Goal: Use online tool/utility: Utilize a website feature to perform a specific function

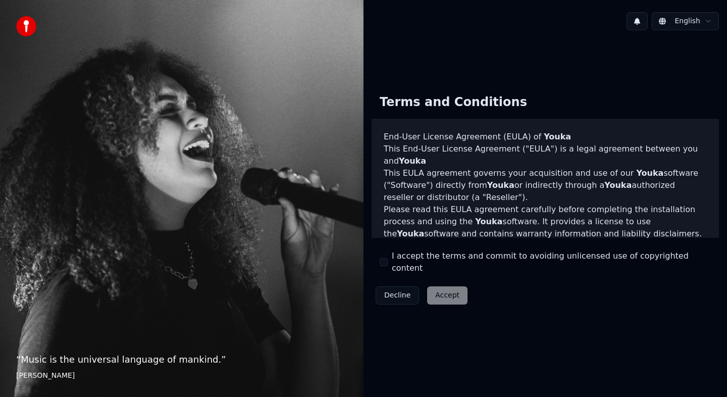
drag, startPoint x: 382, startPoint y: 265, endPoint x: 387, endPoint y: 266, distance: 5.2
click at [383, 265] on button "I accept the terms and commit to avoiding unlicensed use of copyrighted content" at bounding box center [384, 262] width 8 height 8
click at [440, 288] on button "Accept" at bounding box center [447, 295] width 40 height 18
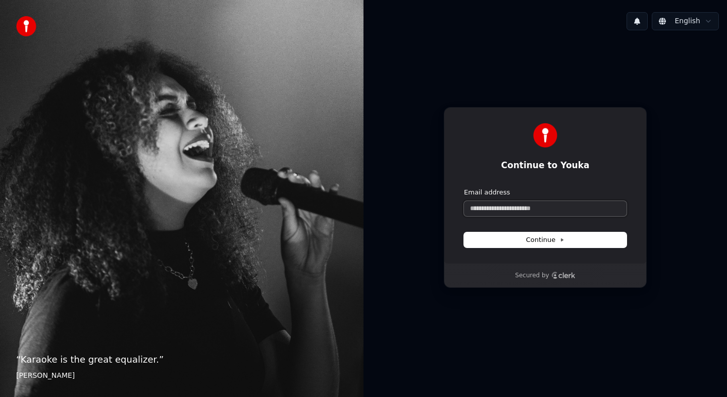
click at [523, 210] on input "Email address" at bounding box center [545, 208] width 163 height 15
click at [565, 243] on button "Continue" at bounding box center [545, 239] width 163 height 15
type input "**********"
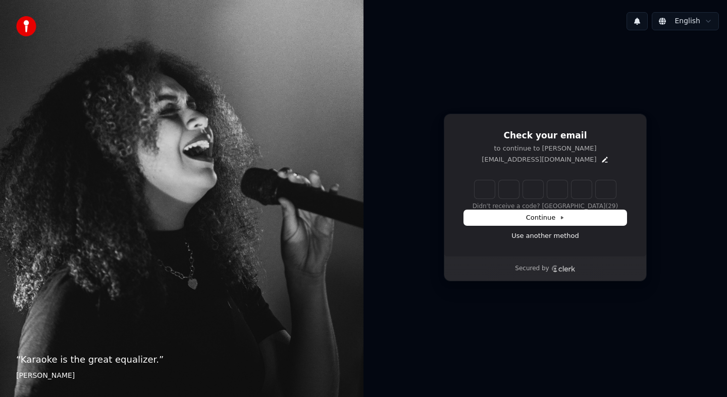
click at [485, 190] on input "Enter verification code" at bounding box center [545, 189] width 141 height 18
type input "******"
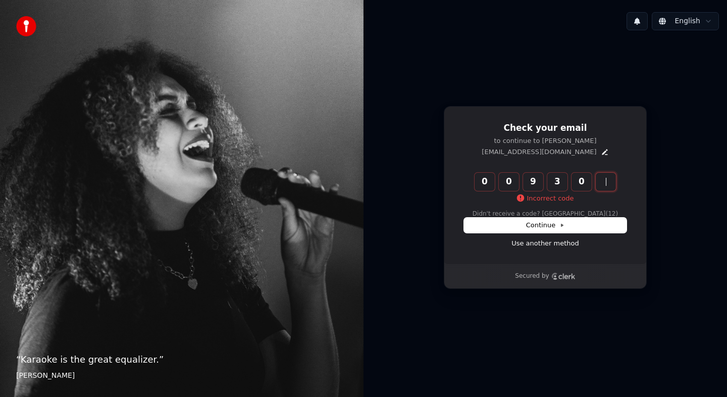
type input "******"
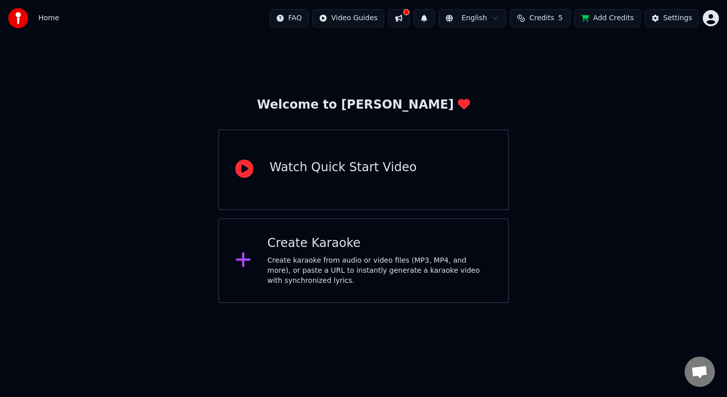
click at [7, 18] on div "Home FAQ Video Guides English Credits 5 Add Credits Settings" at bounding box center [363, 18] width 727 height 36
drag, startPoint x: 19, startPoint y: 17, endPoint x: 36, endPoint y: 15, distance: 17.8
click at [19, 17] on img at bounding box center [18, 18] width 20 height 20
click at [50, 20] on span "Home" at bounding box center [48, 18] width 21 height 10
click at [244, 253] on icon at bounding box center [243, 260] width 16 height 18
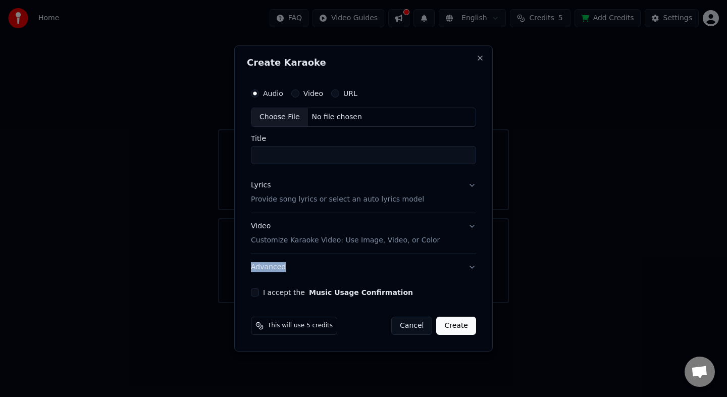
click at [244, 253] on div "Create Karaoke Audio Video URL Choose File No file chosen Title Lyrics Provide …" at bounding box center [363, 198] width 259 height 306
click at [323, 122] on div "No file chosen" at bounding box center [337, 117] width 58 height 10
type input "**********"
click at [295, 97] on div "Audio Video URL" at bounding box center [363, 93] width 229 height 20
click at [294, 96] on button "Video" at bounding box center [293, 93] width 8 height 8
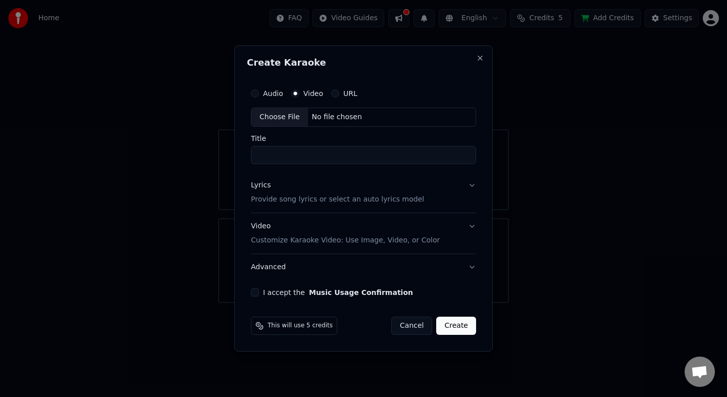
click at [254, 93] on button "Audio" at bounding box center [255, 93] width 8 height 8
click at [297, 97] on div "Video" at bounding box center [307, 93] width 32 height 8
click at [468, 187] on button "Lyrics Provide song lyrics or select an auto lyrics model" at bounding box center [363, 192] width 225 height 40
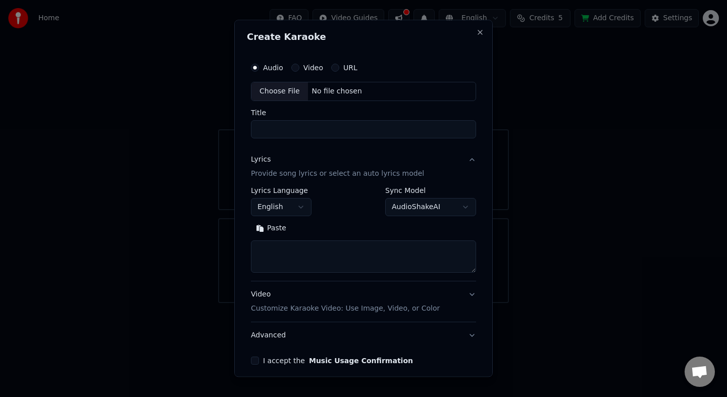
click at [304, 251] on textarea at bounding box center [363, 256] width 225 height 32
paste textarea "**********"
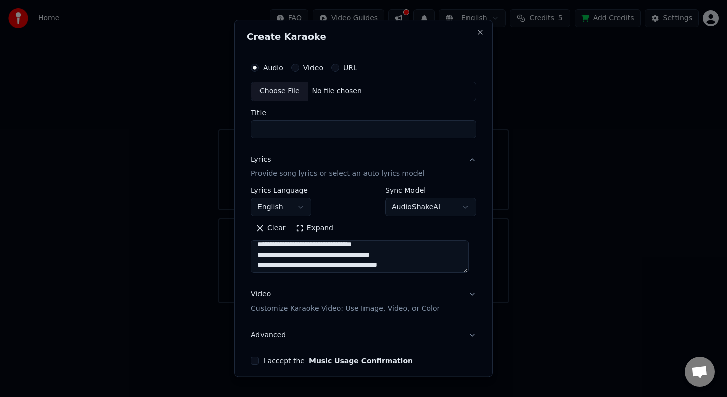
scroll to position [380, 0]
drag, startPoint x: 303, startPoint y: 269, endPoint x: 251, endPoint y: 269, distance: 51.5
click at [251, 269] on textarea at bounding box center [360, 256] width 218 height 32
click at [285, 252] on textarea at bounding box center [360, 256] width 218 height 32
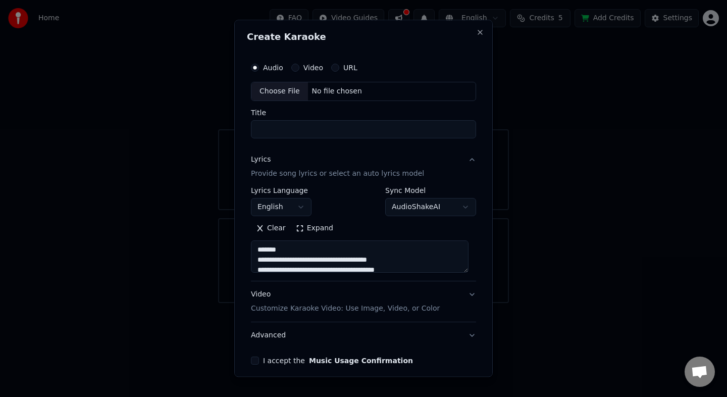
drag, startPoint x: 285, startPoint y: 252, endPoint x: 257, endPoint y: 250, distance: 28.9
click at [257, 250] on textarea at bounding box center [360, 256] width 218 height 32
drag, startPoint x: 284, startPoint y: 270, endPoint x: 253, endPoint y: 248, distance: 38.8
click at [253, 247] on textarea at bounding box center [360, 256] width 218 height 32
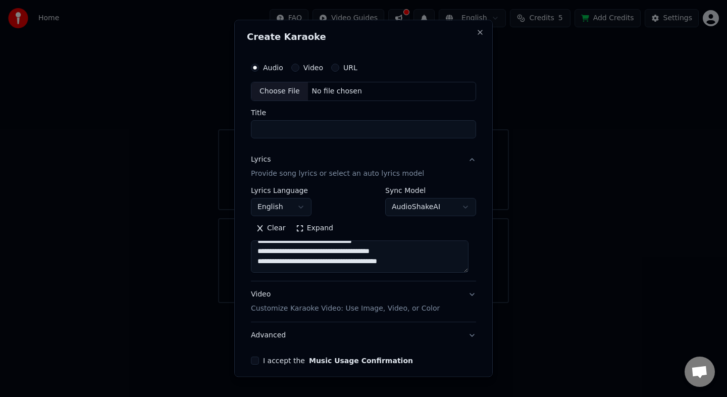
scroll to position [116, 0]
drag, startPoint x: 284, startPoint y: 255, endPoint x: 254, endPoint y: 248, distance: 31.5
click at [254, 248] on textarea at bounding box center [360, 256] width 218 height 32
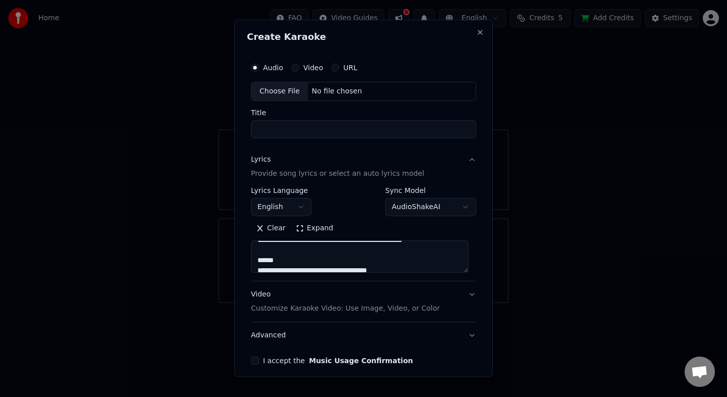
drag, startPoint x: 283, startPoint y: 261, endPoint x: 254, endPoint y: 256, distance: 29.3
click at [254, 256] on textarea at bounding box center [360, 256] width 218 height 32
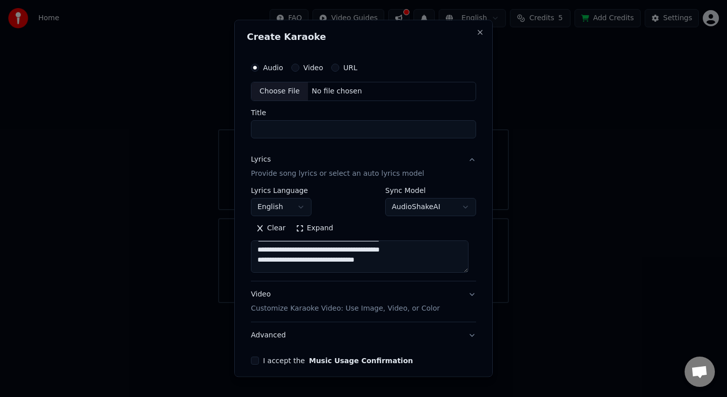
drag, startPoint x: 312, startPoint y: 250, endPoint x: 253, endPoint y: 266, distance: 61.3
click at [253, 266] on textarea at bounding box center [360, 256] width 218 height 32
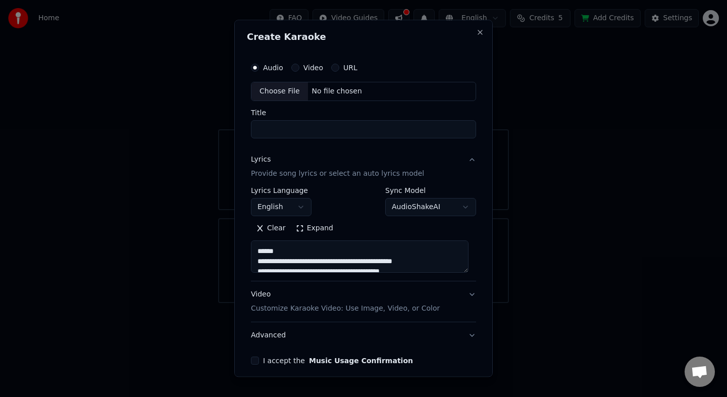
scroll to position [229, 0]
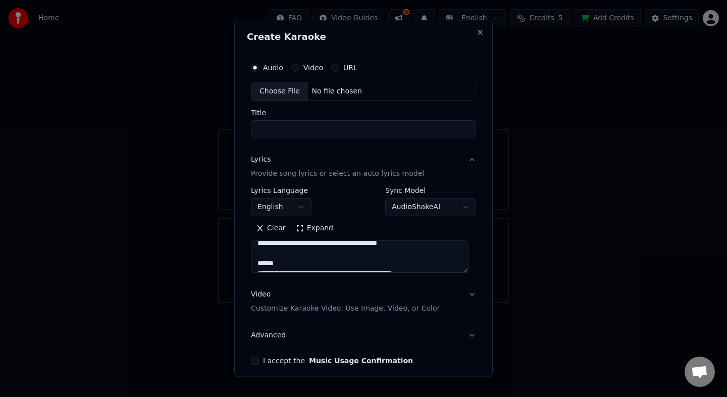
drag, startPoint x: 463, startPoint y: 273, endPoint x: 475, endPoint y: 285, distance: 17.5
click at [475, 288] on div "**********" at bounding box center [363, 198] width 259 height 357
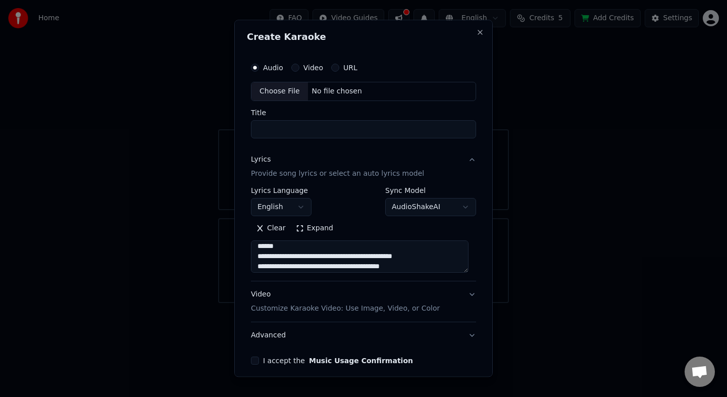
click at [440, 261] on textarea at bounding box center [360, 256] width 218 height 32
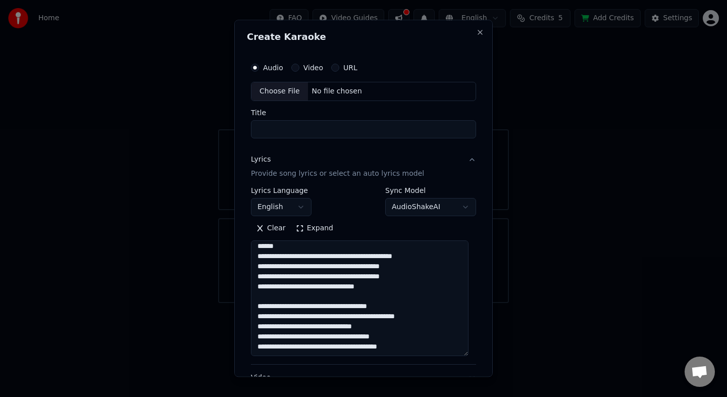
drag, startPoint x: 465, startPoint y: 271, endPoint x: 457, endPoint y: 355, distance: 84.3
click at [458, 355] on textarea at bounding box center [360, 298] width 218 height 116
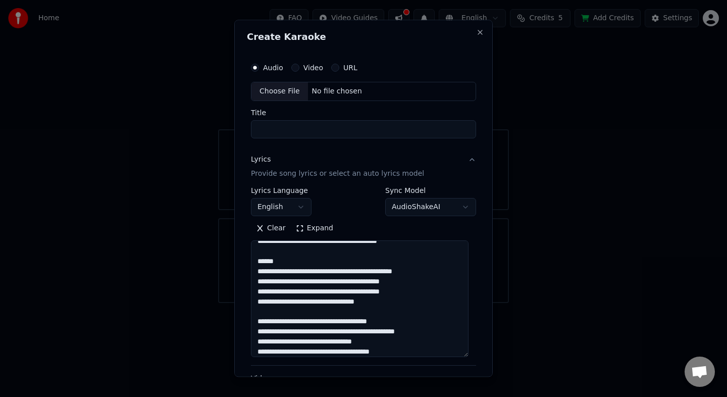
scroll to position [235, 0]
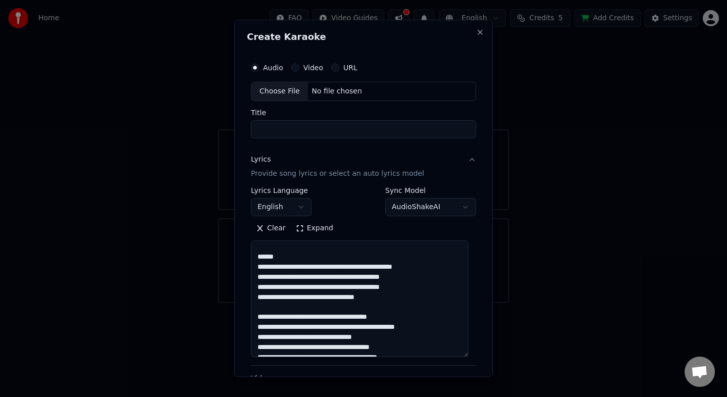
drag, startPoint x: 351, startPoint y: 263, endPoint x: 290, endPoint y: 258, distance: 60.9
click at [290, 258] on textarea at bounding box center [360, 298] width 218 height 117
click at [305, 258] on textarea at bounding box center [360, 298] width 218 height 117
drag, startPoint x: 305, startPoint y: 258, endPoint x: 259, endPoint y: 250, distance: 46.7
click at [259, 250] on textarea at bounding box center [360, 298] width 218 height 117
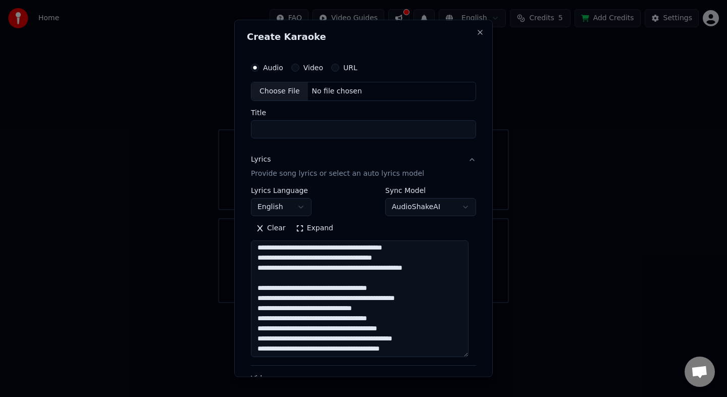
scroll to position [150, 0]
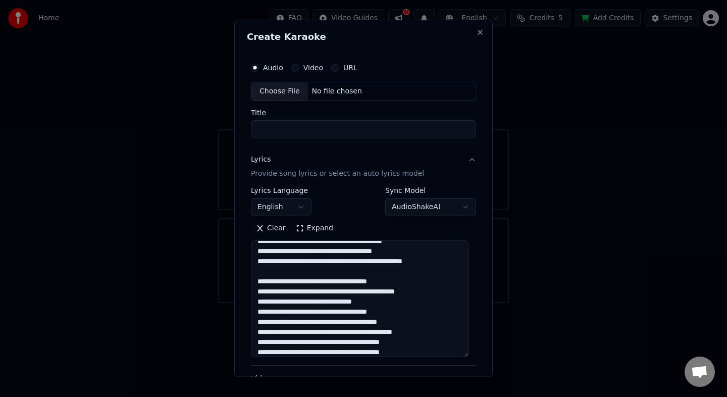
click at [309, 315] on textarea at bounding box center [360, 298] width 218 height 117
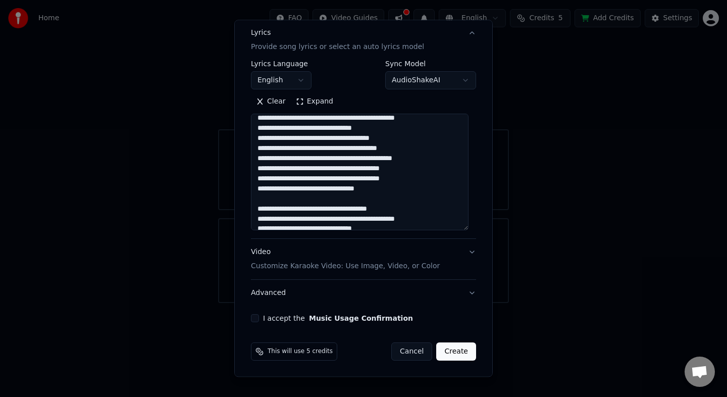
scroll to position [225, 0]
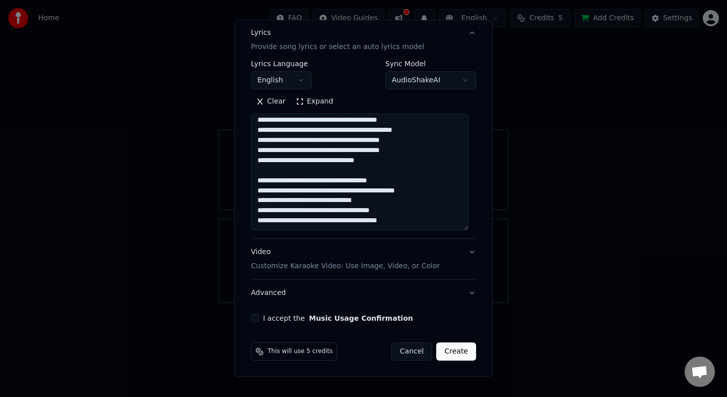
type textarea "**********"
click at [465, 252] on button "Video Customize Karaoke Video: Use Image, Video, or Color" at bounding box center [363, 259] width 225 height 40
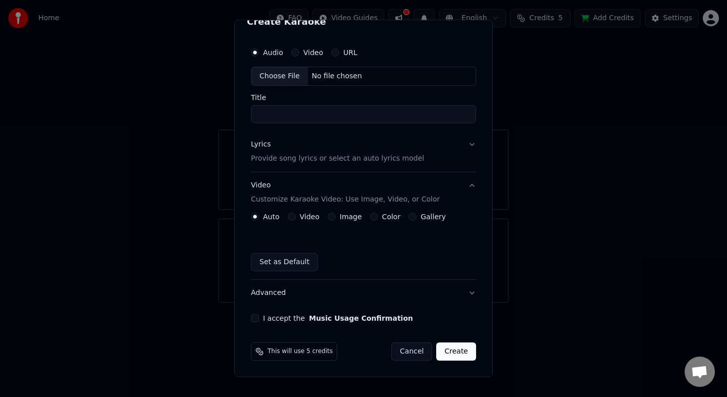
click at [461, 147] on button "Lyrics Provide song lyrics or select an auto lyrics model" at bounding box center [363, 151] width 225 height 40
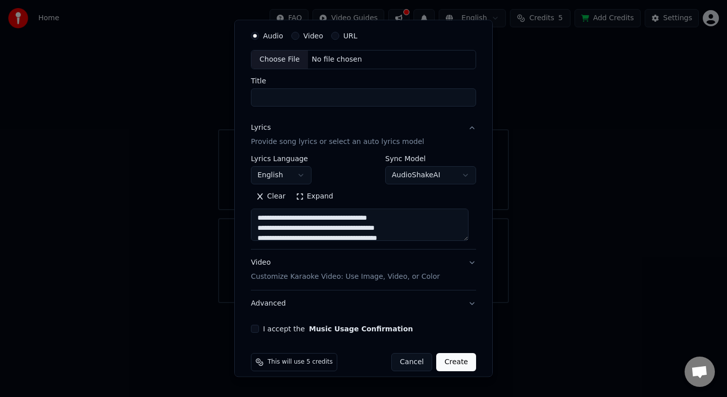
click at [389, 276] on p "Customize Karaoke Video: Use Image, Video, or Color" at bounding box center [345, 277] width 189 height 10
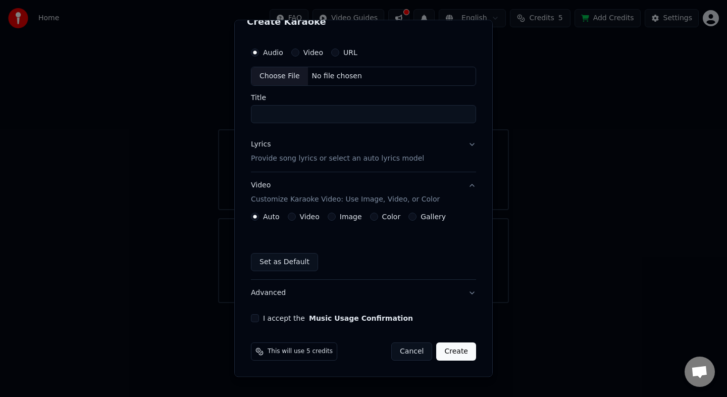
click at [333, 218] on button "Image" at bounding box center [332, 217] width 8 height 8
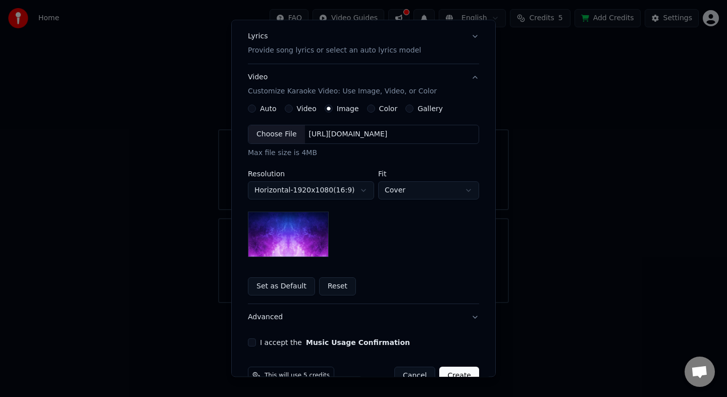
scroll to position [89, 0]
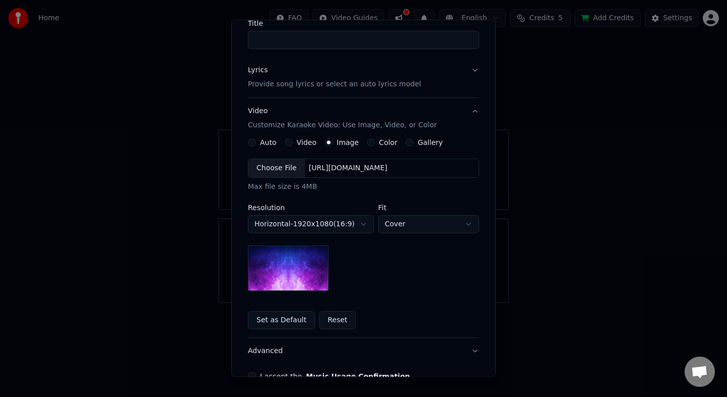
click at [392, 169] on div "[URL][DOMAIN_NAME]" at bounding box center [348, 168] width 87 height 10
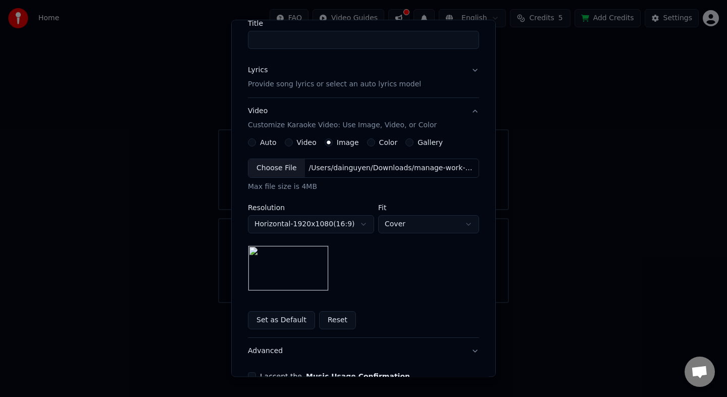
scroll to position [104, 0]
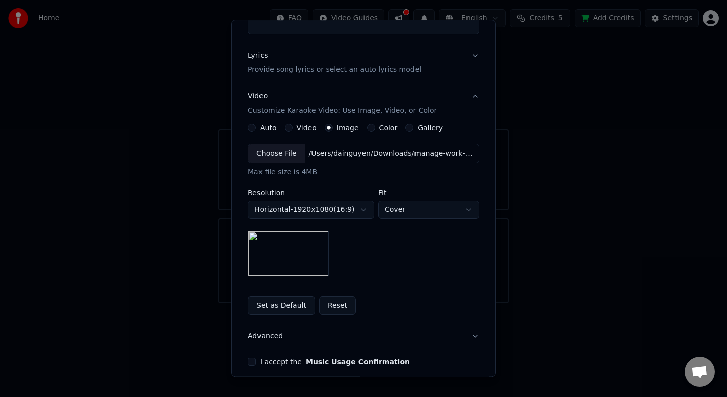
click at [249, 362] on button "I accept the Music Usage Confirmation" at bounding box center [252, 362] width 8 height 8
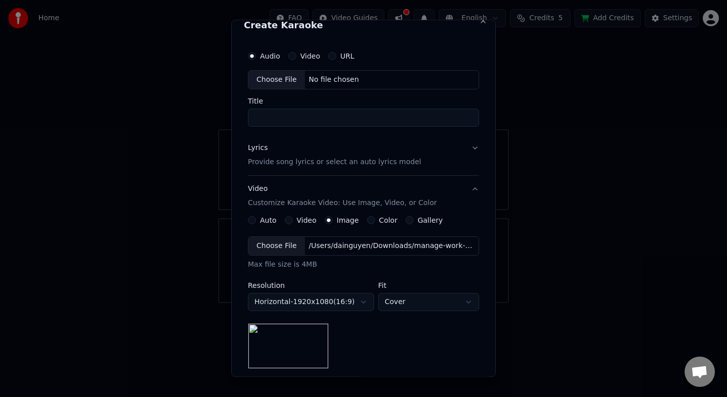
scroll to position [0, 0]
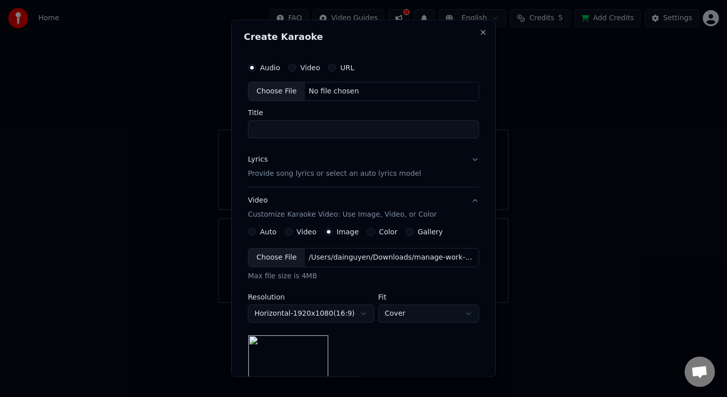
click at [300, 133] on input "Title" at bounding box center [363, 129] width 231 height 18
type input "**********"
click at [293, 66] on div "Video" at bounding box center [304, 68] width 32 height 8
click at [290, 70] on button "Video" at bounding box center [292, 68] width 8 height 8
click at [291, 135] on input "Title" at bounding box center [363, 129] width 231 height 18
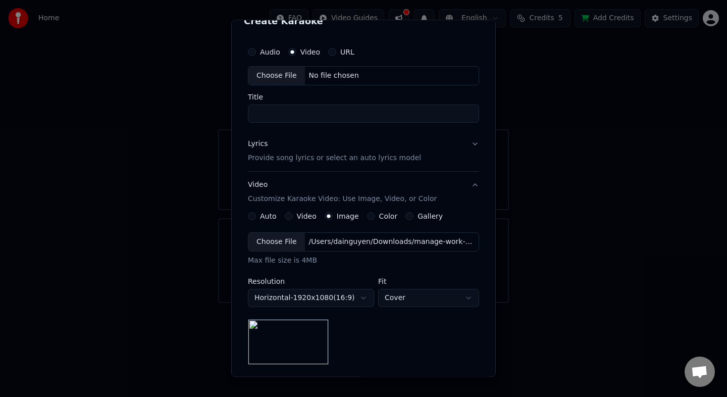
scroll to position [55, 0]
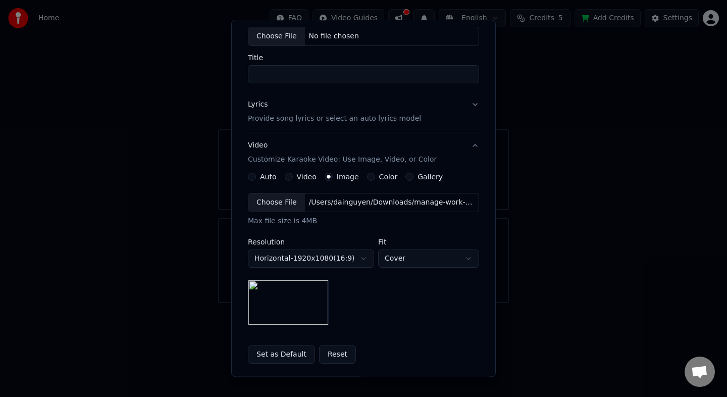
click at [405, 125] on button "Lyrics Provide song lyrics or select an auto lyrics model" at bounding box center [363, 111] width 231 height 40
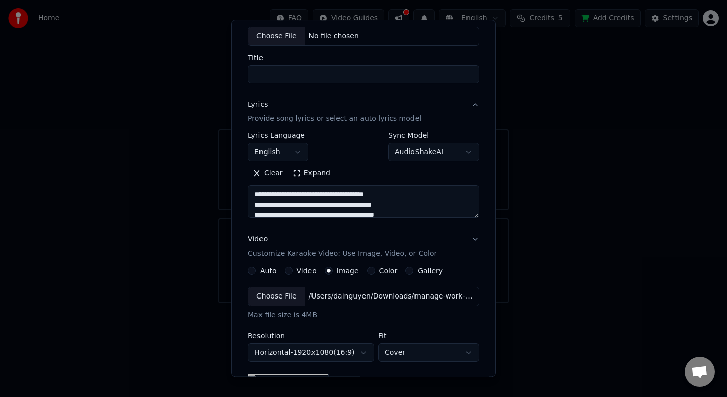
scroll to position [42, 0]
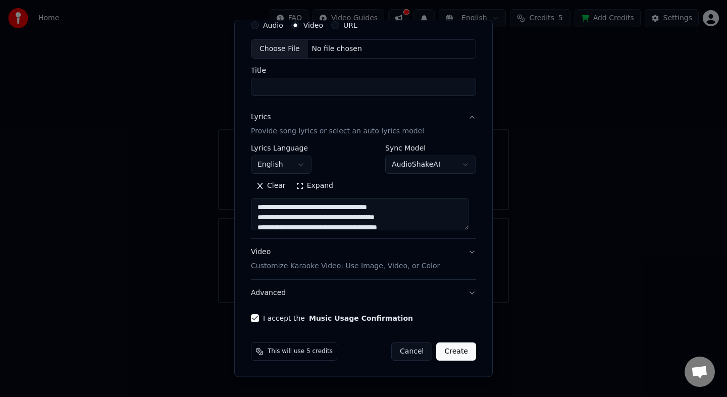
click at [466, 119] on button "Lyrics Provide song lyrics or select an auto lyrics model" at bounding box center [363, 124] width 225 height 40
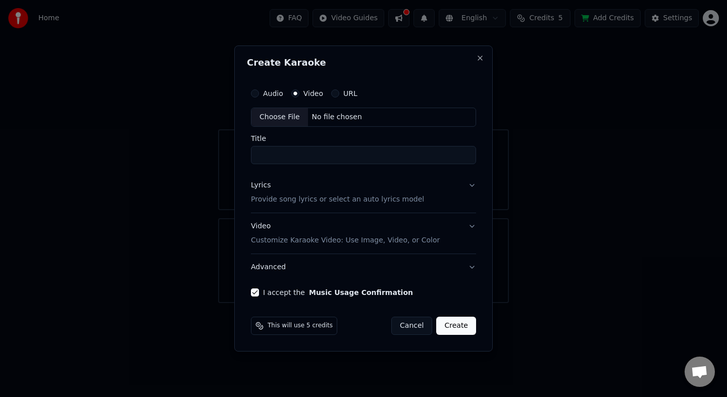
click at [253, 95] on button "Audio" at bounding box center [255, 93] width 8 height 8
click at [332, 150] on input "Title" at bounding box center [363, 155] width 225 height 18
click at [376, 121] on div "Choose File No file chosen" at bounding box center [363, 117] width 225 height 19
click at [394, 229] on div "Video Customize Karaoke Video: Use Image, Video, or Color" at bounding box center [345, 233] width 189 height 24
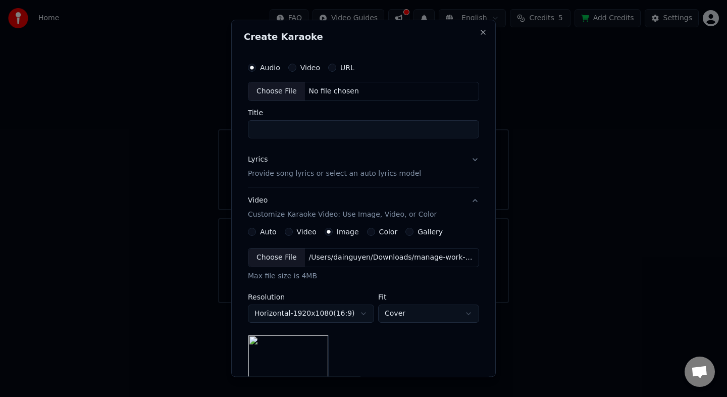
click at [401, 178] on p "Provide song lyrics or select an auto lyrics model" at bounding box center [334, 174] width 173 height 10
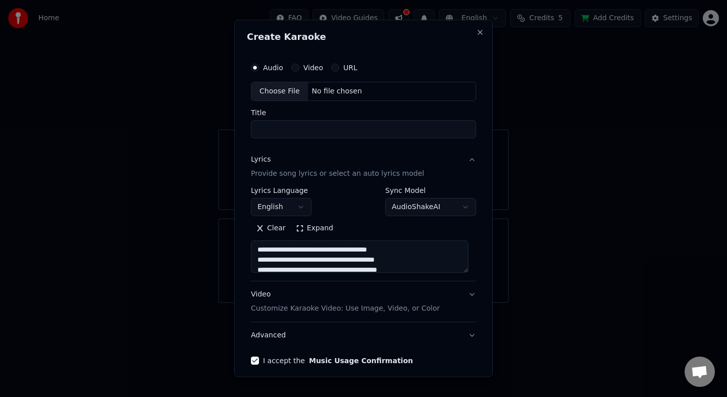
click at [328, 126] on input "Title" at bounding box center [363, 129] width 225 height 18
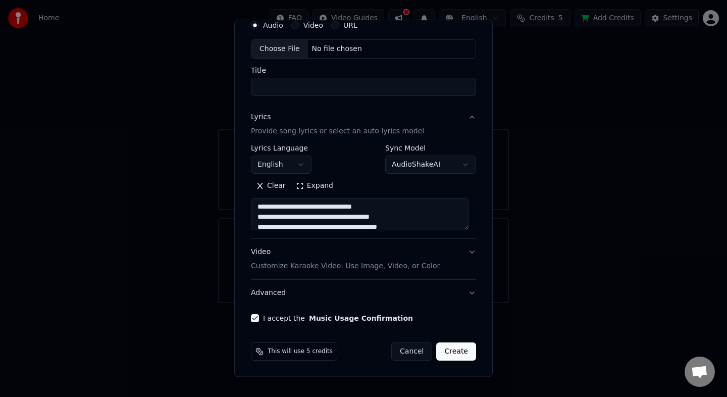
scroll to position [215, 0]
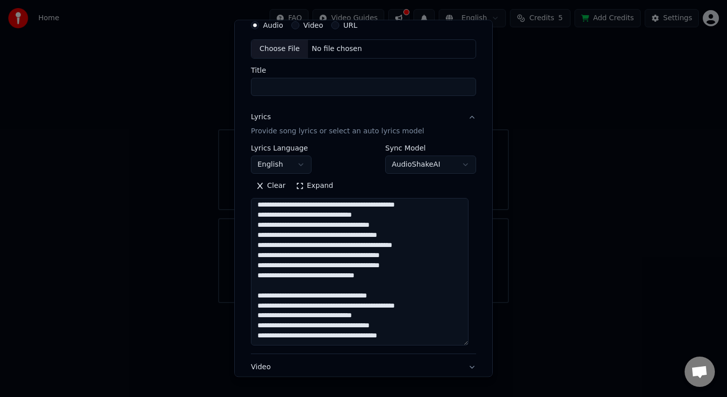
drag, startPoint x: 464, startPoint y: 228, endPoint x: 446, endPoint y: 342, distance: 116.1
click at [446, 342] on textarea at bounding box center [360, 272] width 218 height 148
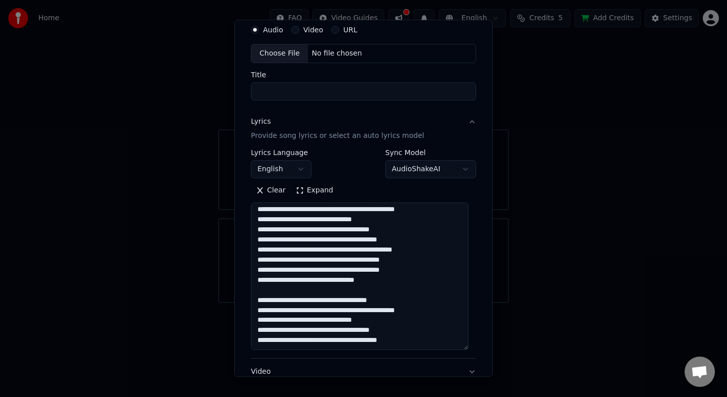
scroll to position [0, 0]
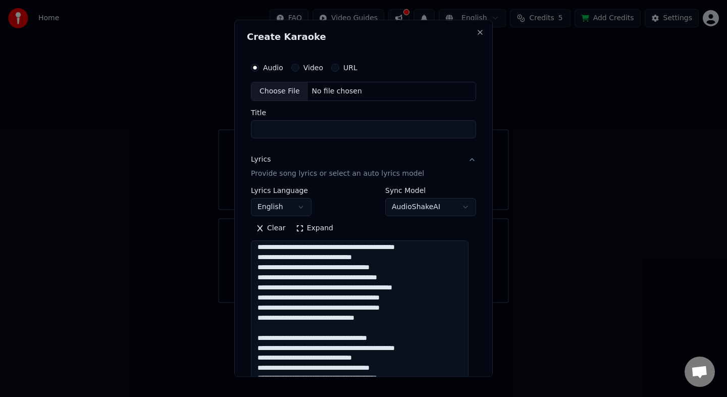
click at [321, 87] on div "No file chosen" at bounding box center [337, 91] width 58 height 10
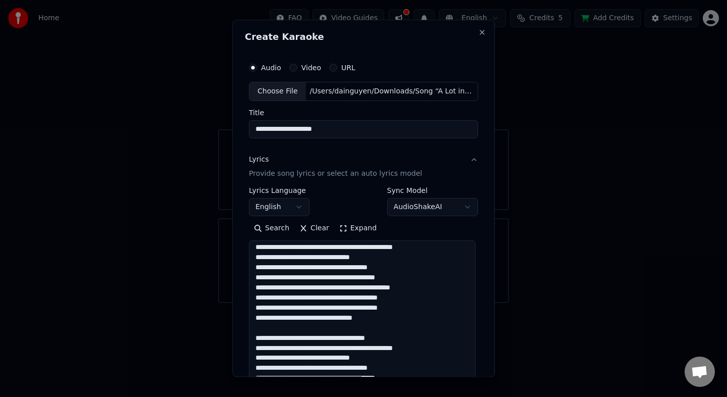
drag, startPoint x: 271, startPoint y: 128, endPoint x: 260, endPoint y: 123, distance: 11.5
click at [260, 123] on input "**********" at bounding box center [363, 129] width 229 height 18
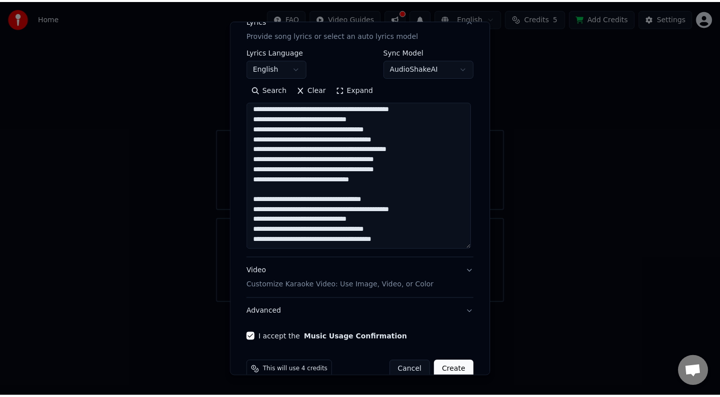
scroll to position [158, 0]
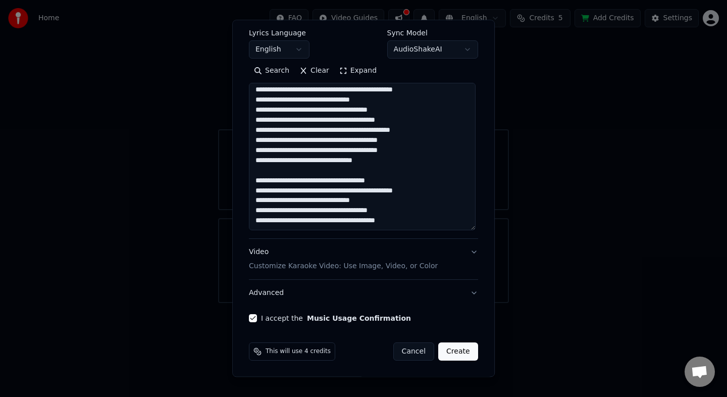
type input "**********"
click at [441, 353] on button "Create" at bounding box center [458, 351] width 40 height 18
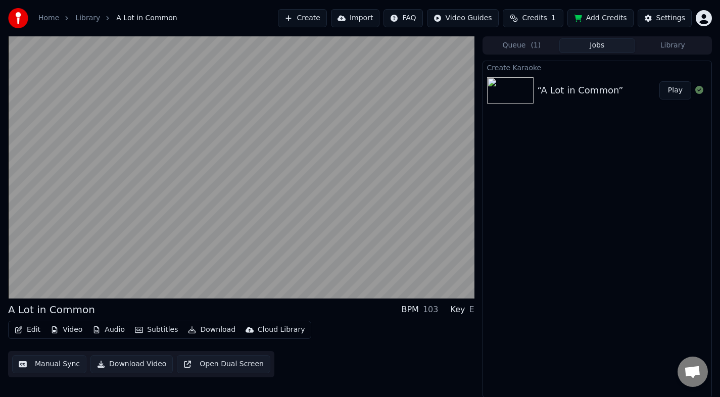
scroll to position [1, 0]
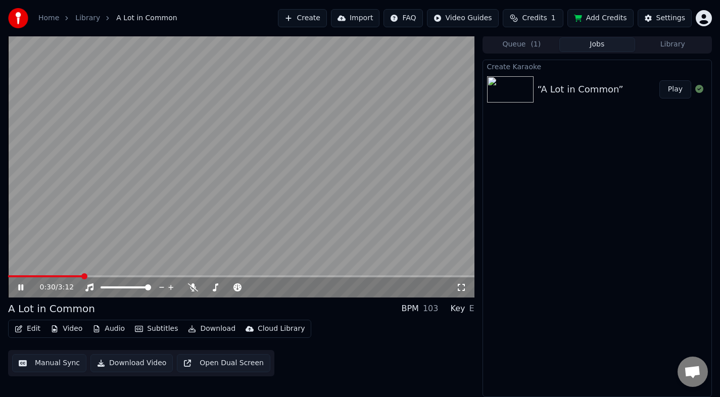
click at [18, 286] on icon at bounding box center [20, 287] width 5 height 6
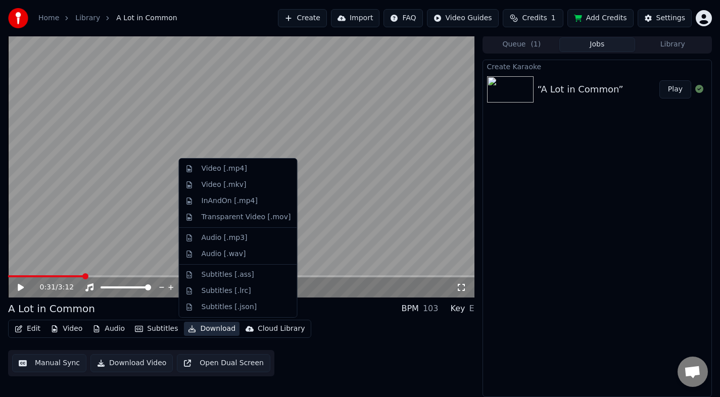
click at [193, 330] on button "Download" at bounding box center [212, 329] width 56 height 14
click at [255, 172] on div "Video [.mp4]" at bounding box center [246, 169] width 89 height 10
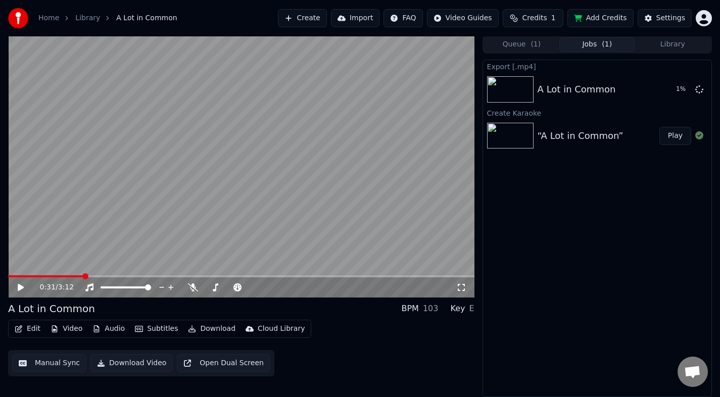
click at [369, 178] on video at bounding box center [241, 166] width 466 height 262
click at [17, 290] on icon at bounding box center [28, 287] width 24 height 8
click at [138, 366] on button "Download Video" at bounding box center [131, 363] width 82 height 18
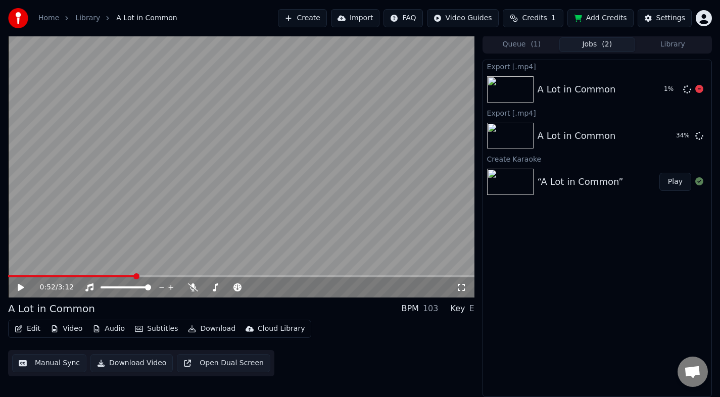
click at [683, 92] on icon at bounding box center [686, 89] width 9 height 9
click at [696, 88] on icon at bounding box center [699, 89] width 8 height 8
click at [698, 90] on icon at bounding box center [699, 89] width 8 height 8
click at [674, 139] on button "Show" at bounding box center [673, 136] width 36 height 18
click at [666, 138] on button "Show" at bounding box center [673, 136] width 36 height 18
